Goal: Task Accomplishment & Management: Complete application form

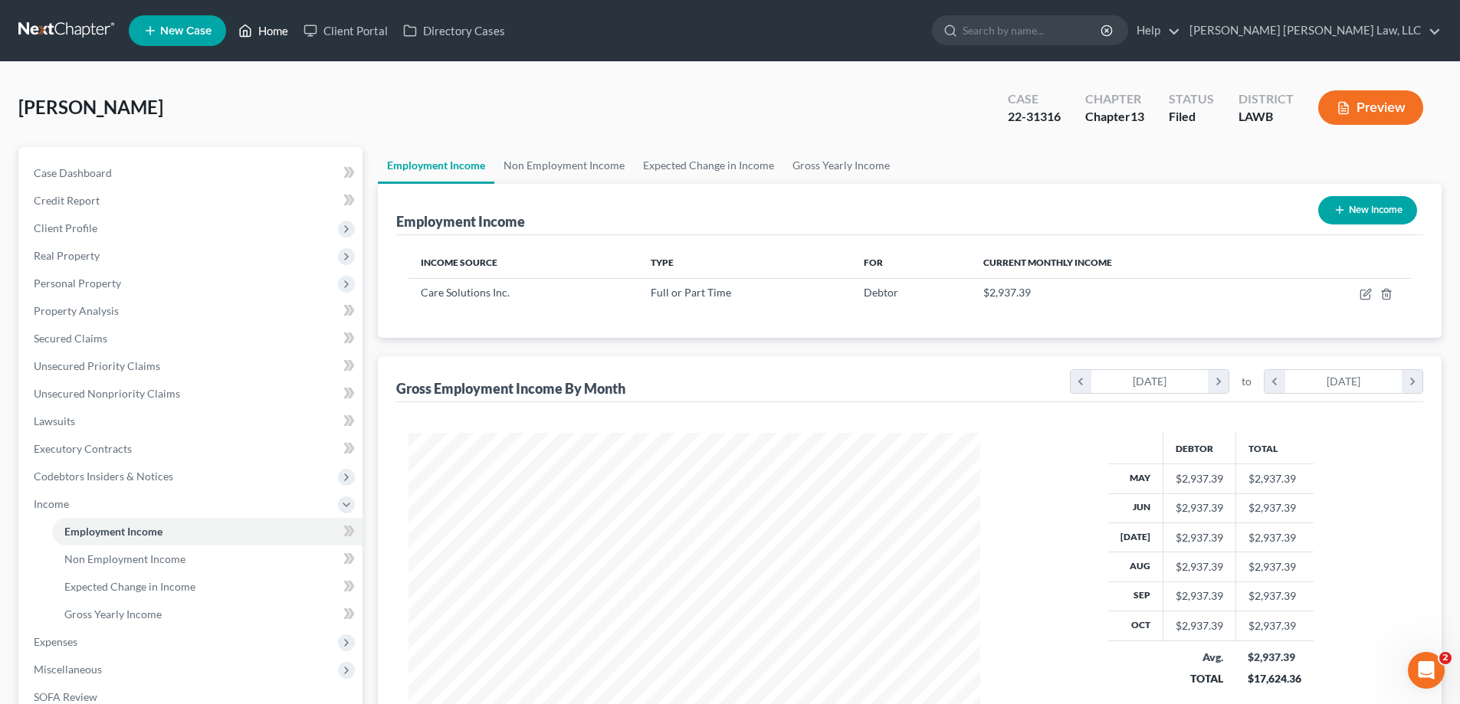
scroll to position [286, 602]
click at [271, 37] on link "Home" at bounding box center [263, 31] width 65 height 28
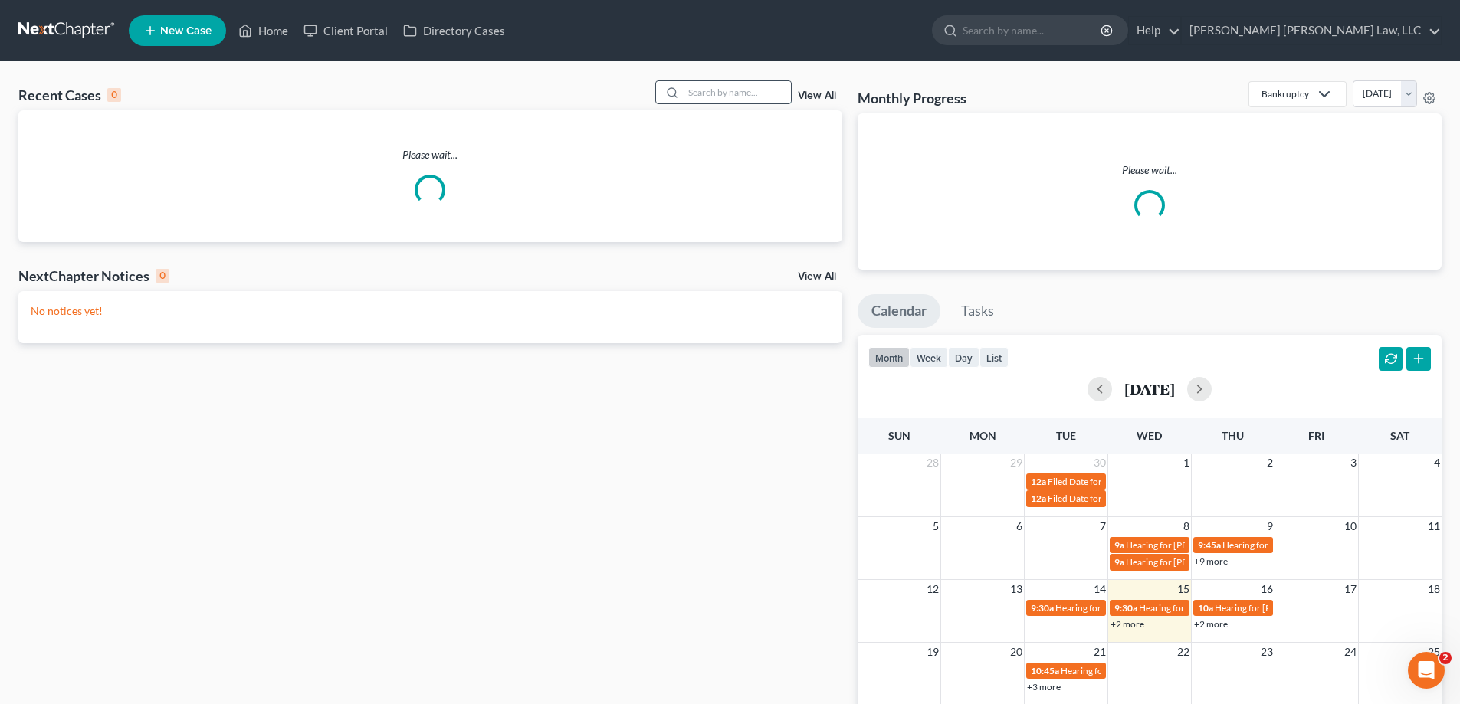
click at [746, 81] on input "search" at bounding box center [737, 92] width 107 height 22
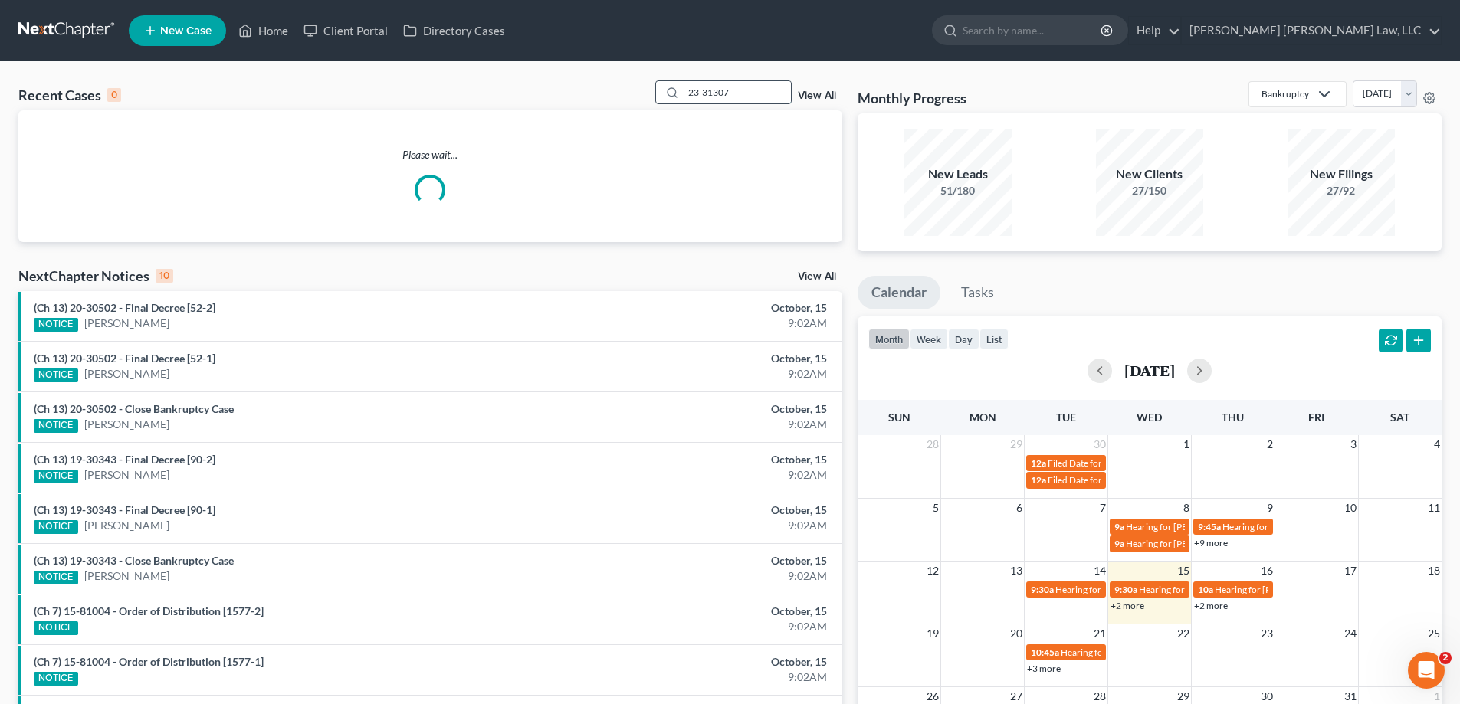
type input "23-31307"
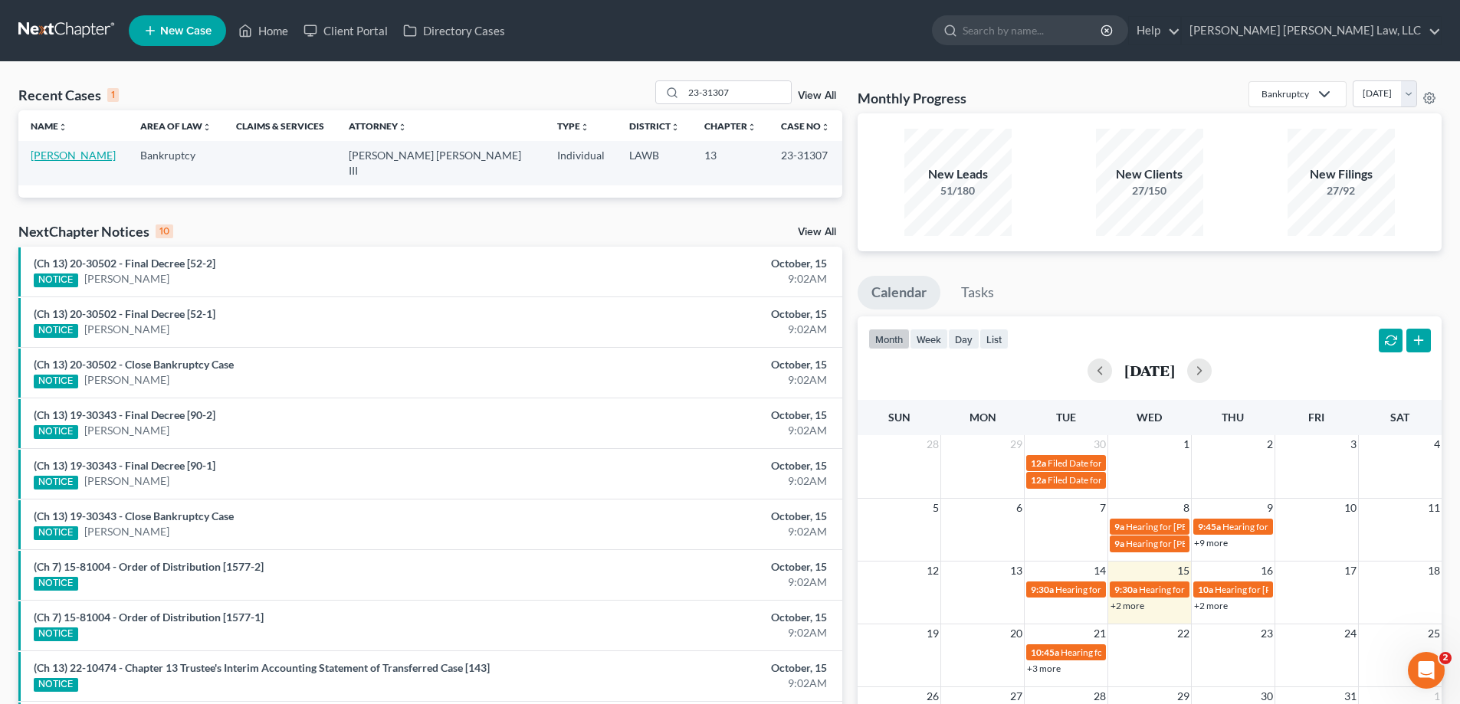
click at [70, 160] on link "[PERSON_NAME]" at bounding box center [73, 155] width 85 height 13
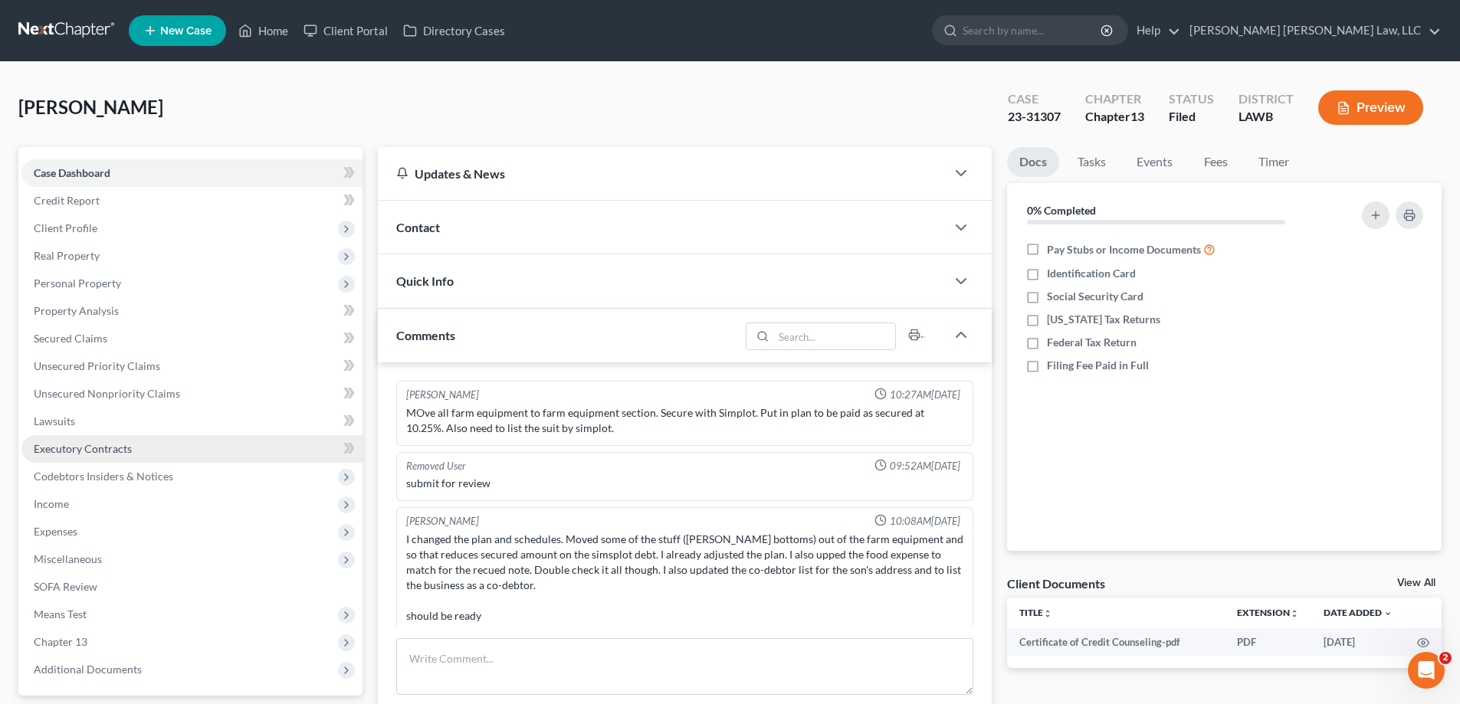
scroll to position [8, 0]
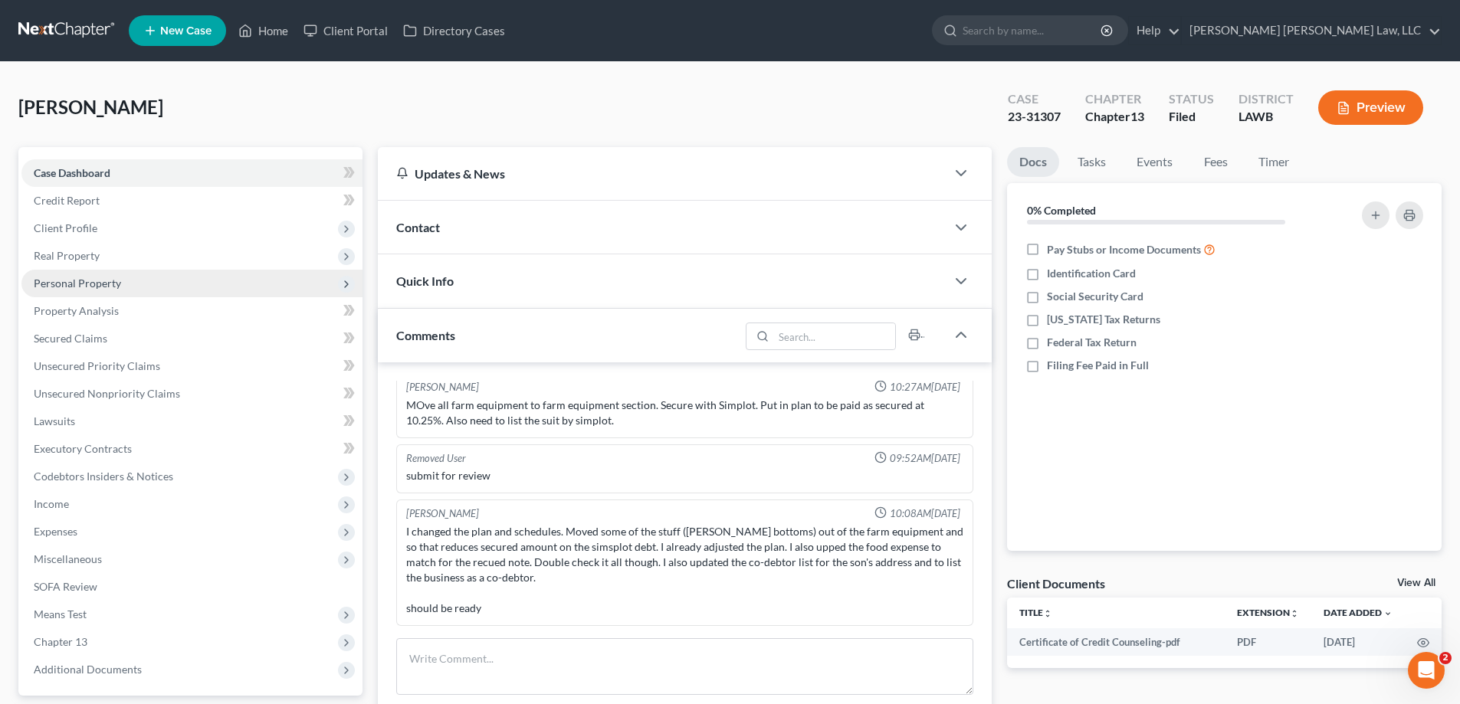
click at [107, 280] on span "Personal Property" at bounding box center [77, 283] width 87 height 13
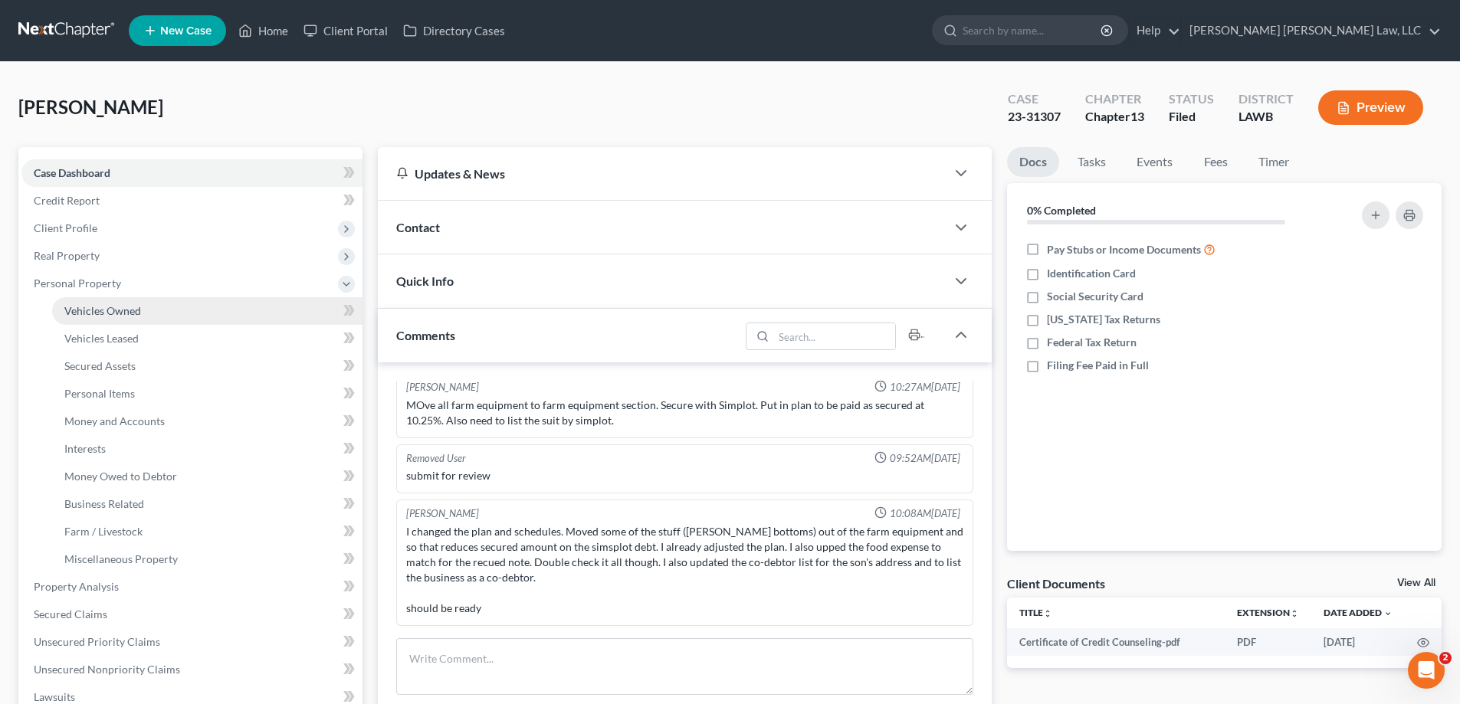
click at [149, 317] on link "Vehicles Owned" at bounding box center [207, 311] width 310 height 28
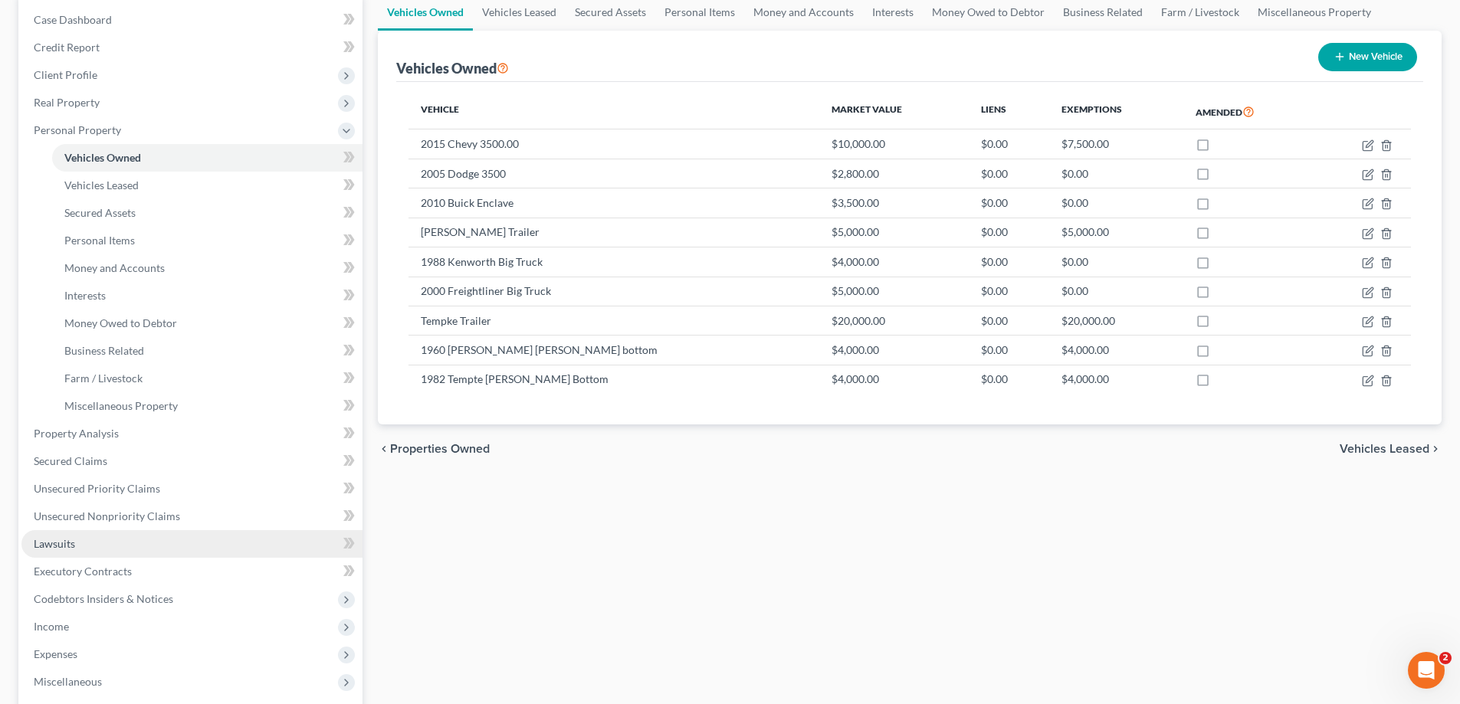
scroll to position [230, 0]
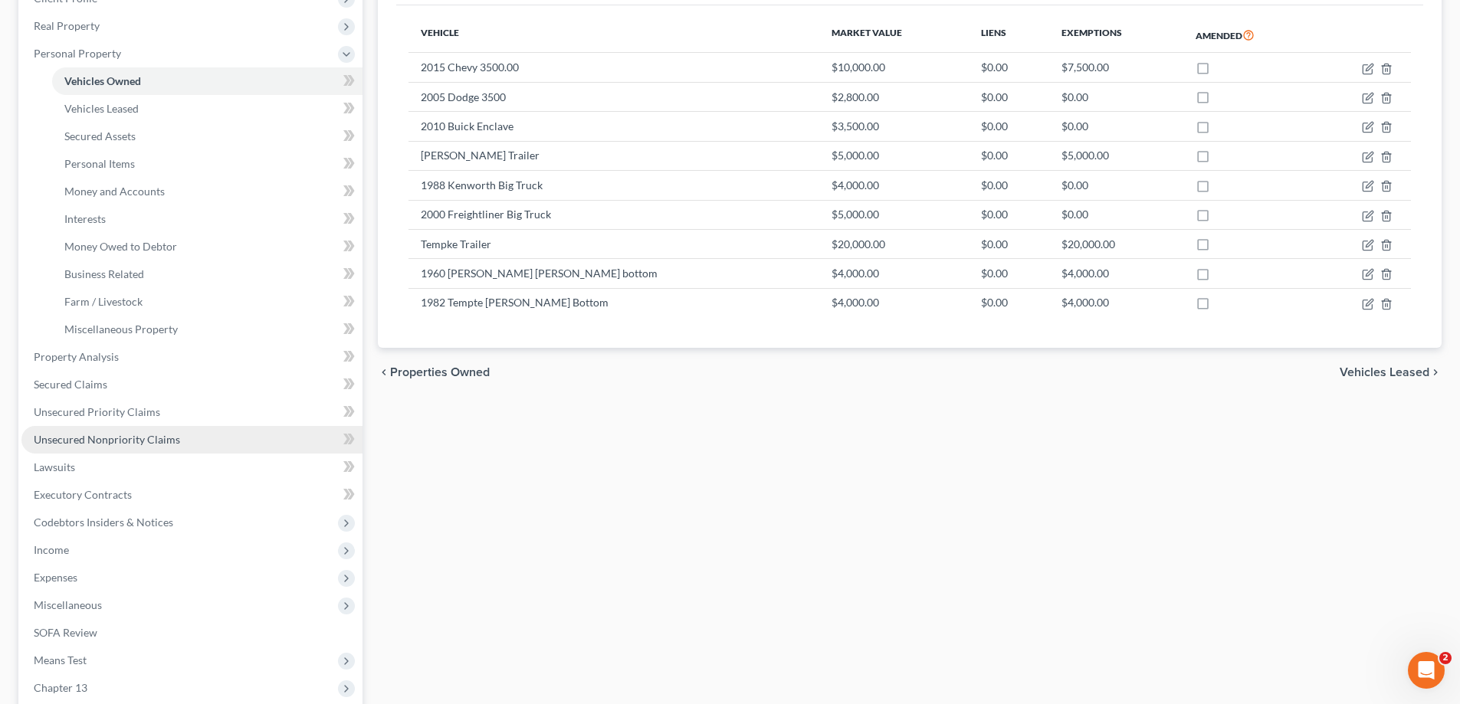
click at [140, 435] on span "Unsecured Nonpriority Claims" at bounding box center [107, 439] width 146 height 13
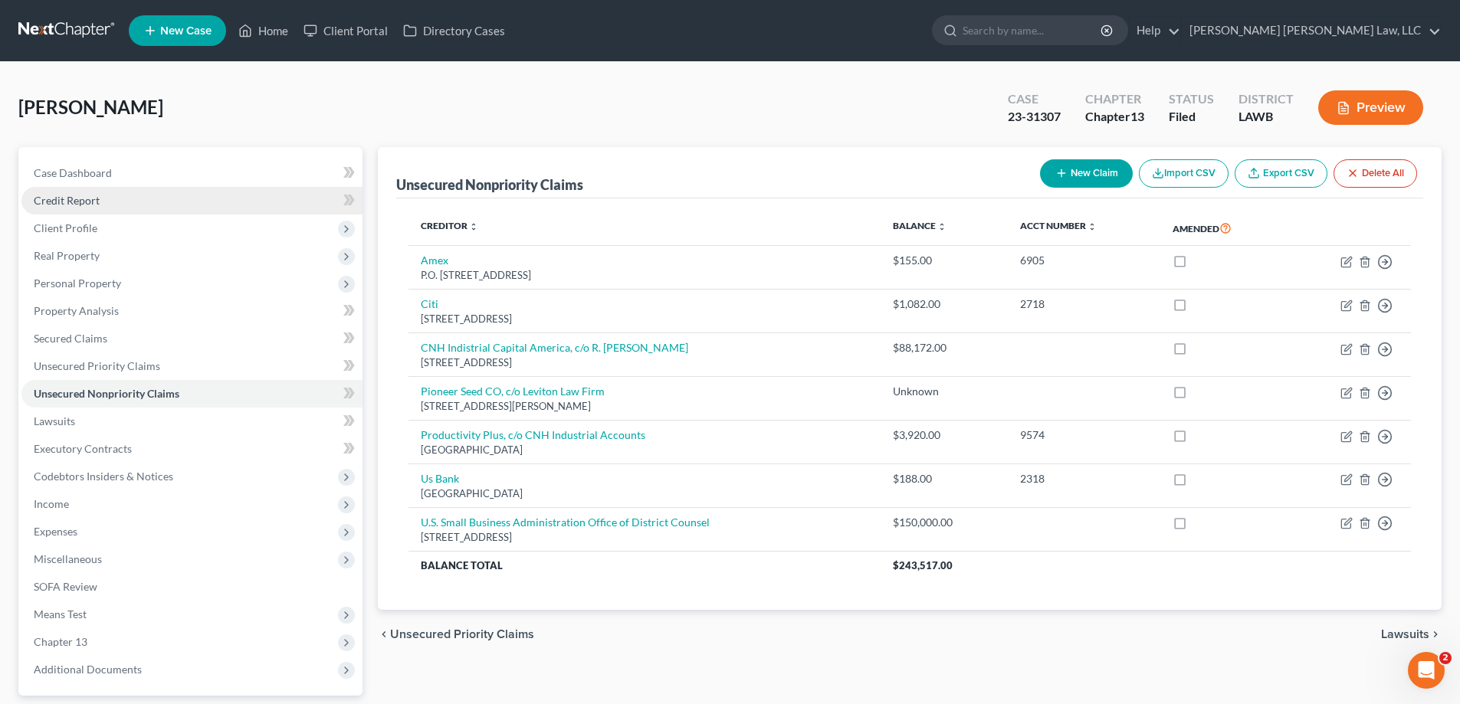
click at [90, 202] on span "Credit Report" at bounding box center [67, 200] width 66 height 13
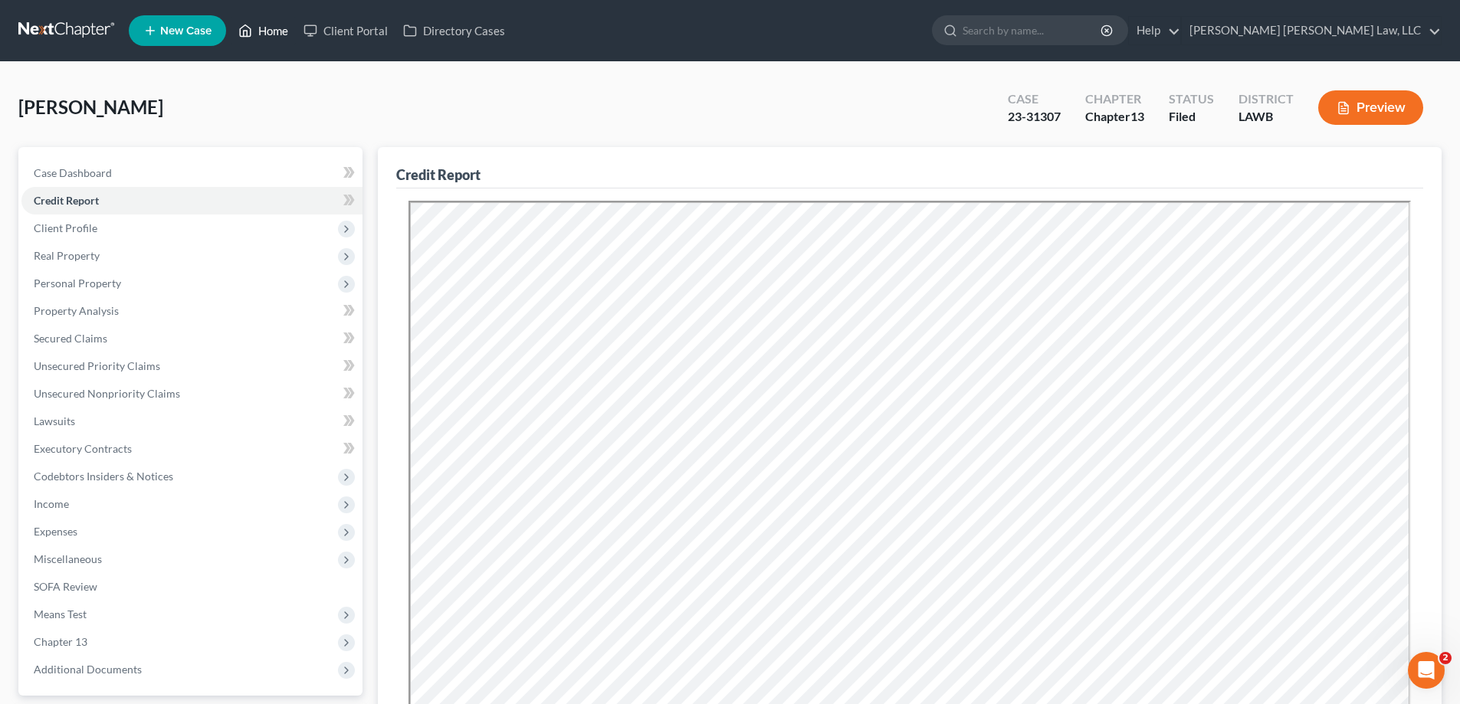
click at [280, 18] on link "Home" at bounding box center [263, 31] width 65 height 28
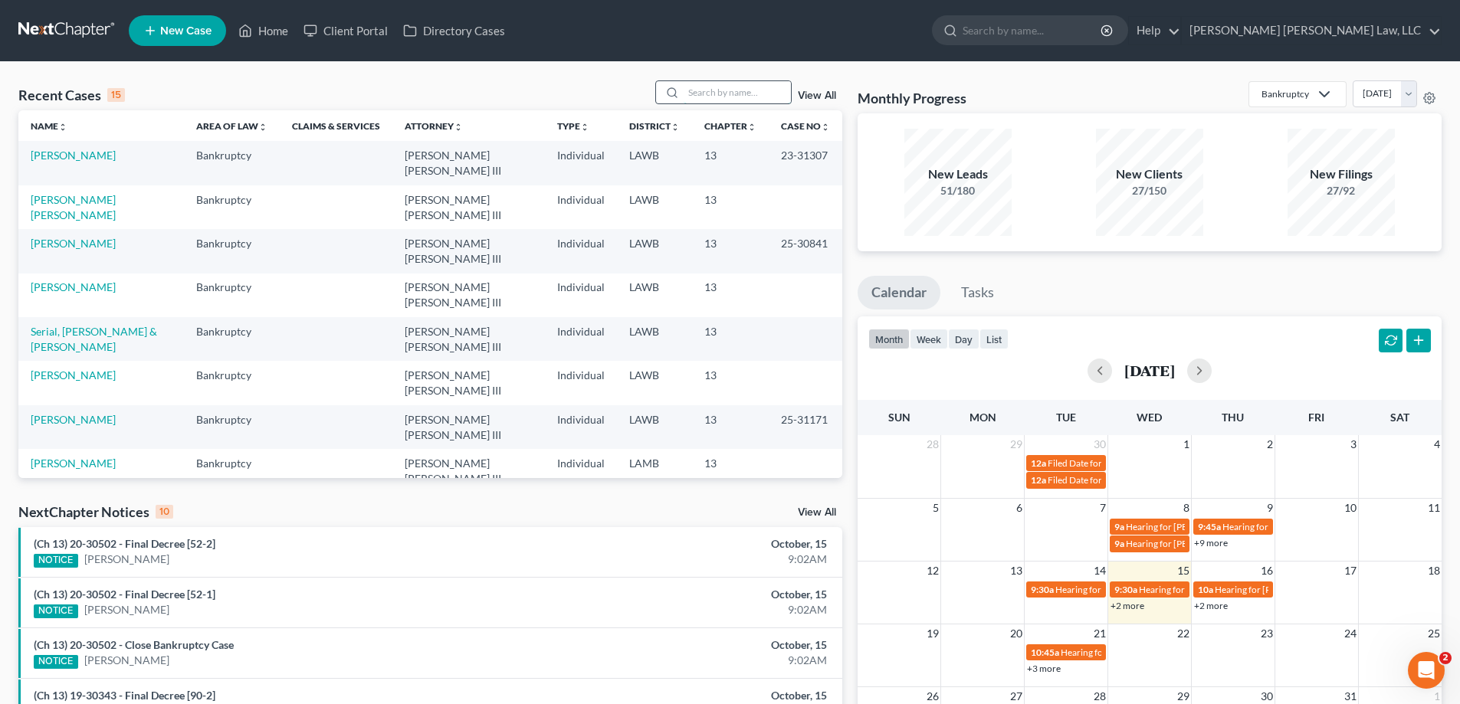
click at [761, 91] on input "search" at bounding box center [737, 92] width 107 height 22
type input "25-30894"
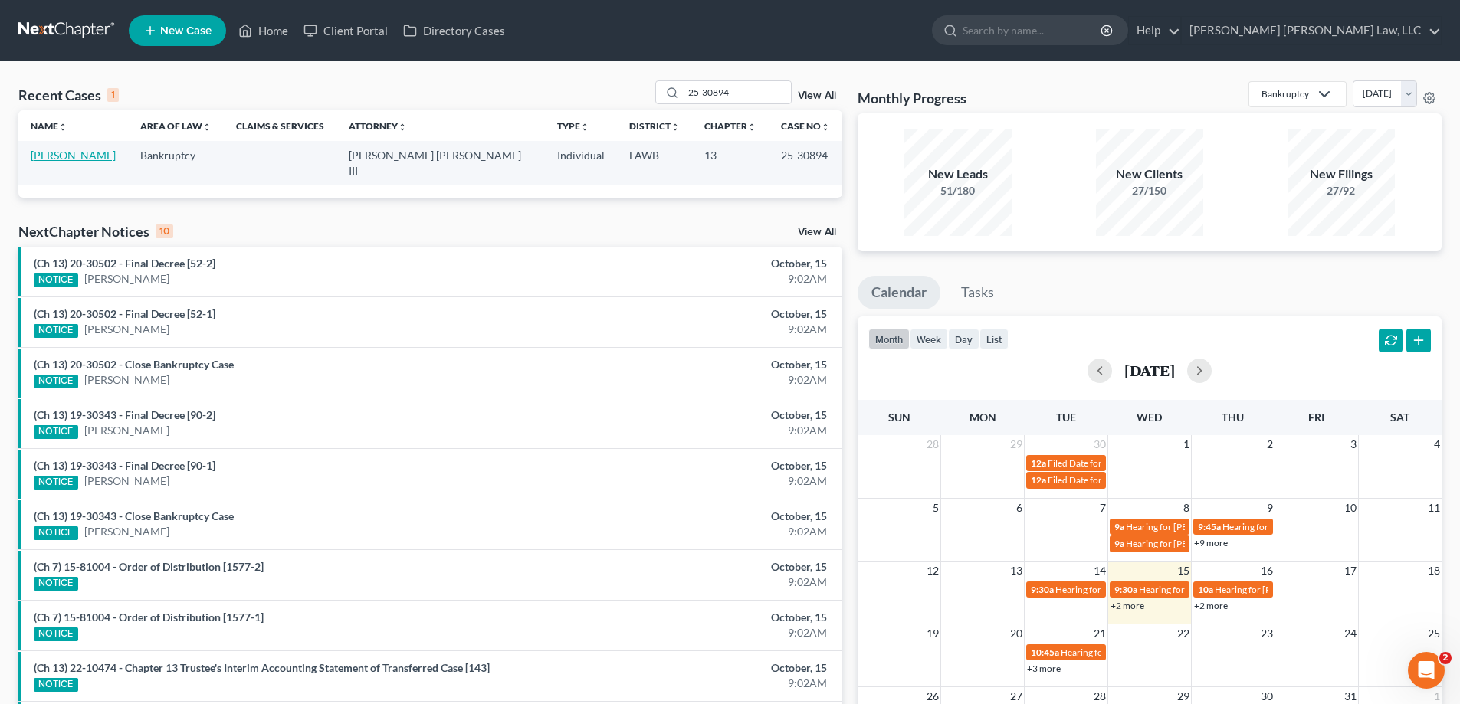
click at [82, 151] on link "[PERSON_NAME]" at bounding box center [73, 155] width 85 height 13
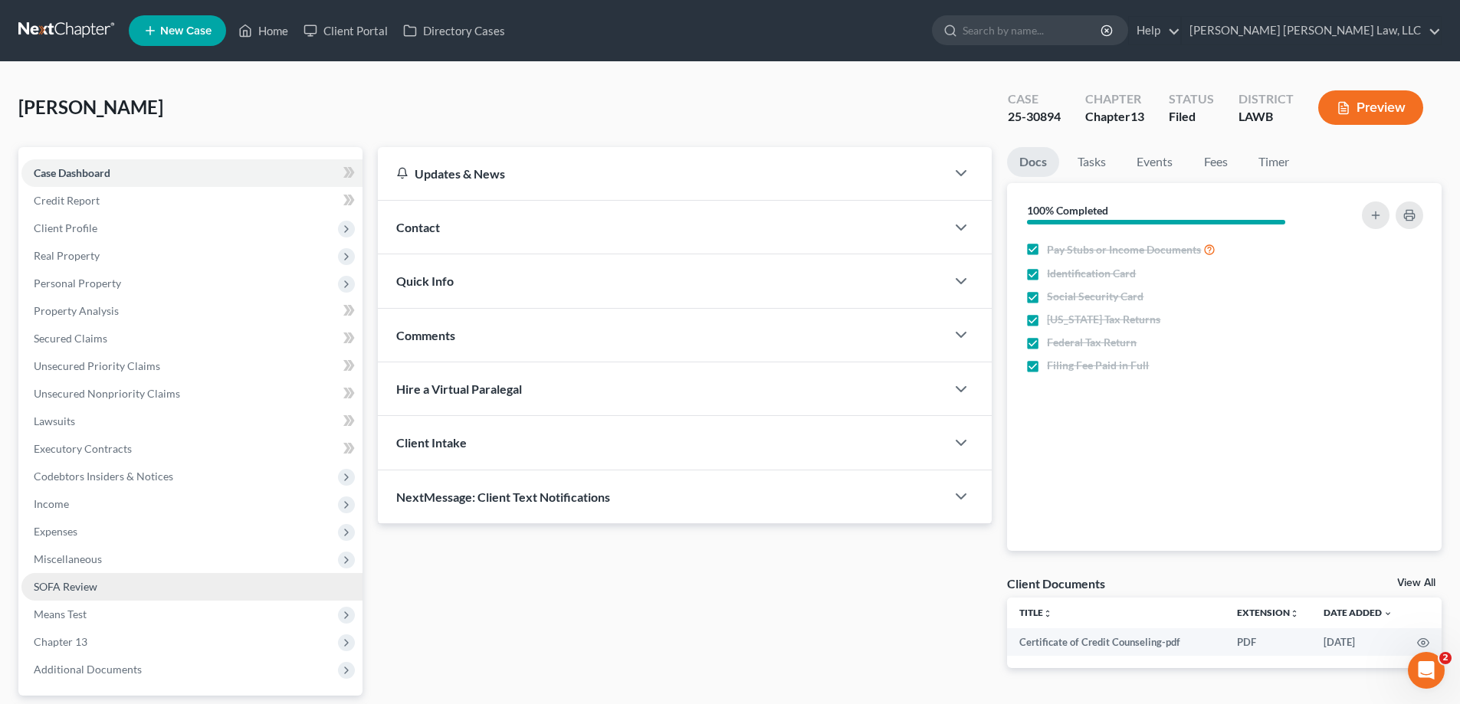
drag, startPoint x: 40, startPoint y: 530, endPoint x: 202, endPoint y: 584, distance: 171.3
click at [41, 530] on span "Expenses" at bounding box center [56, 531] width 44 height 13
click at [157, 555] on link "Home" at bounding box center [207, 560] width 310 height 28
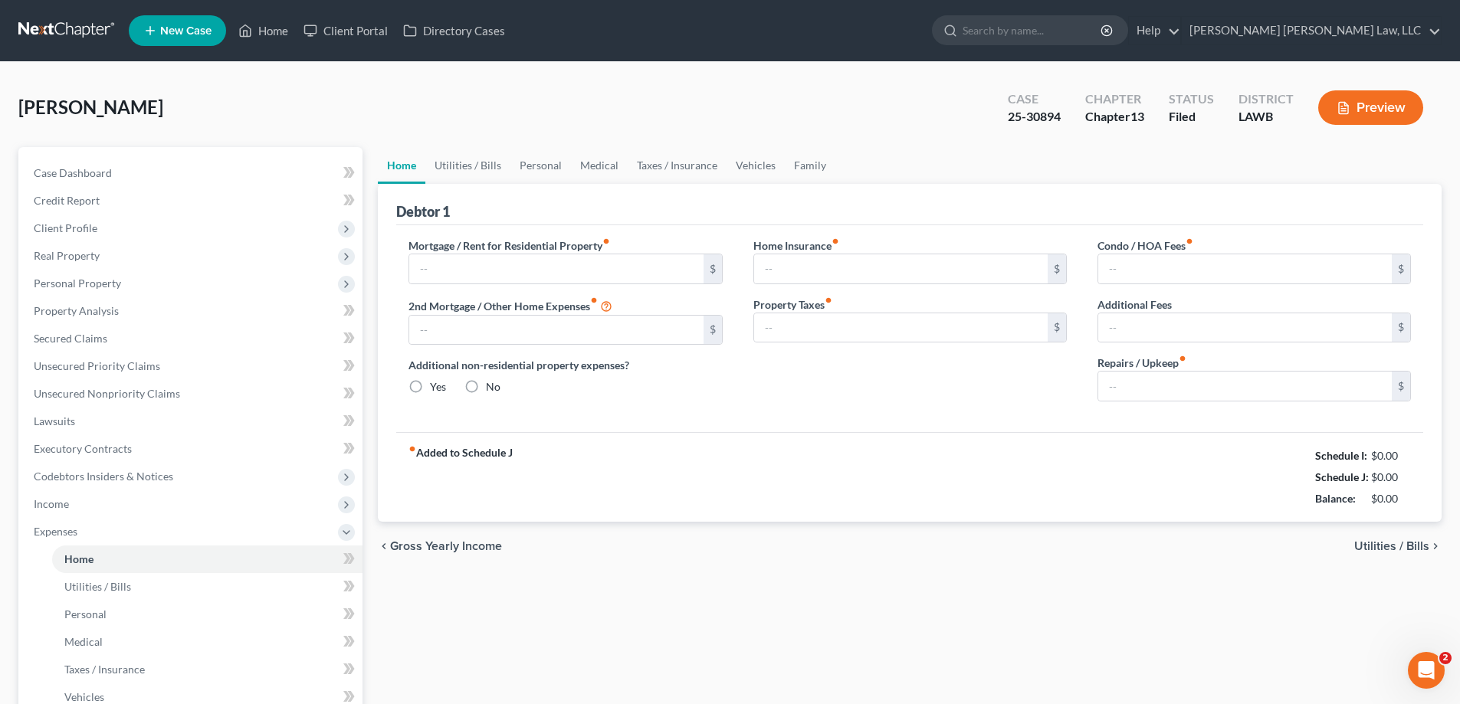
type input "0.00"
radio input "true"
type input "0.00"
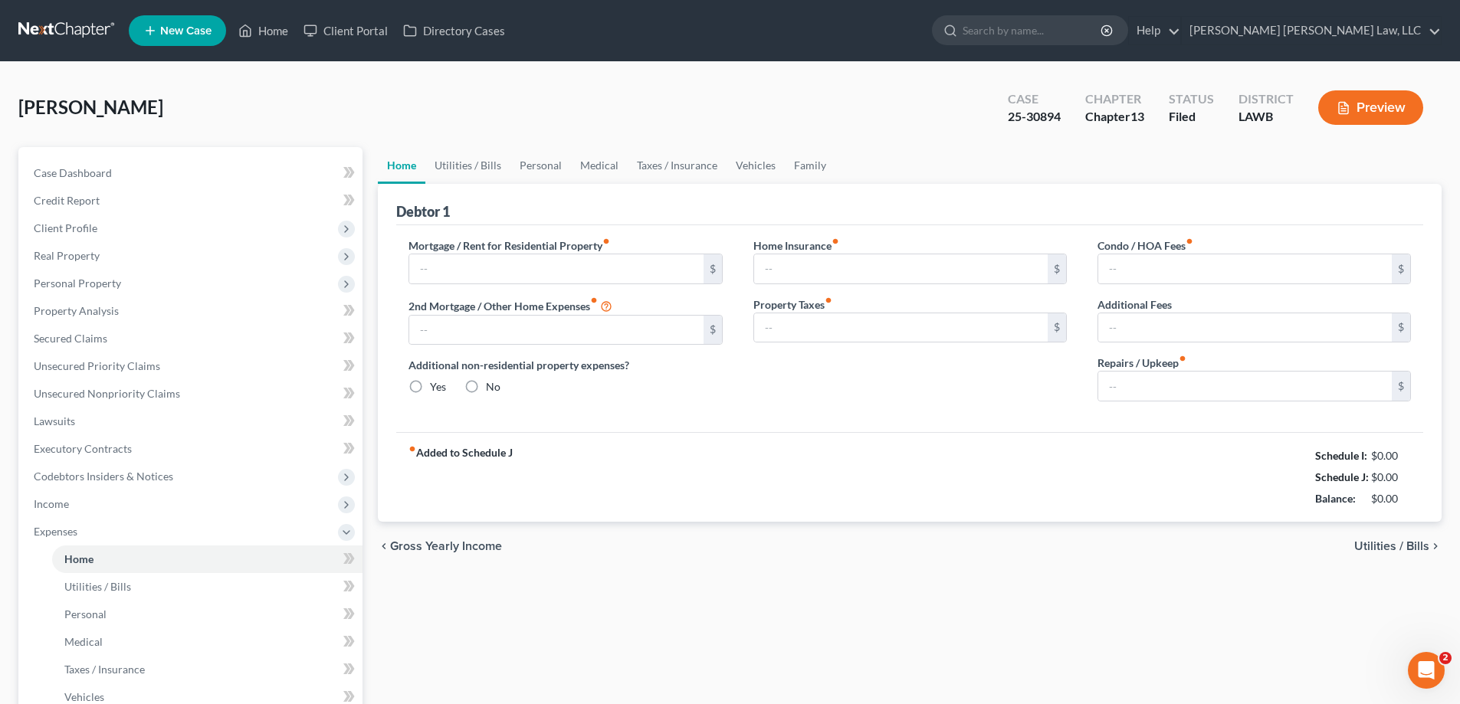
type input "0.00"
click at [536, 165] on link "Personal" at bounding box center [540, 165] width 61 height 37
